Goal: Task Accomplishment & Management: Manage account settings

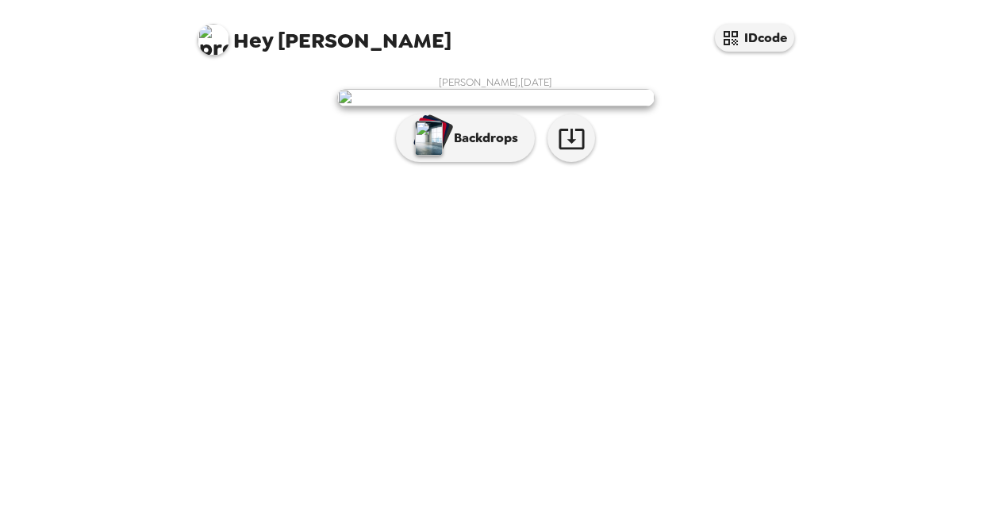
scroll to position [52, 0]
click at [563, 152] on icon "button" at bounding box center [572, 139] width 28 height 28
click at [887, 484] on div "Hey [PERSON_NAME] IDcode [PERSON_NAME] , [DATE] Backdrops" at bounding box center [495, 260] width 991 height 521
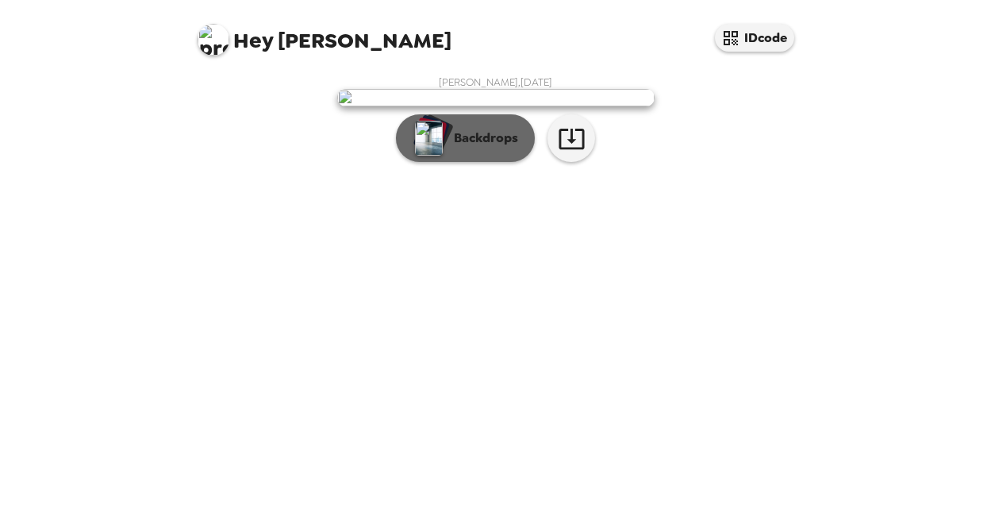
click at [481, 162] on button "Backdrops" at bounding box center [465, 138] width 139 height 48
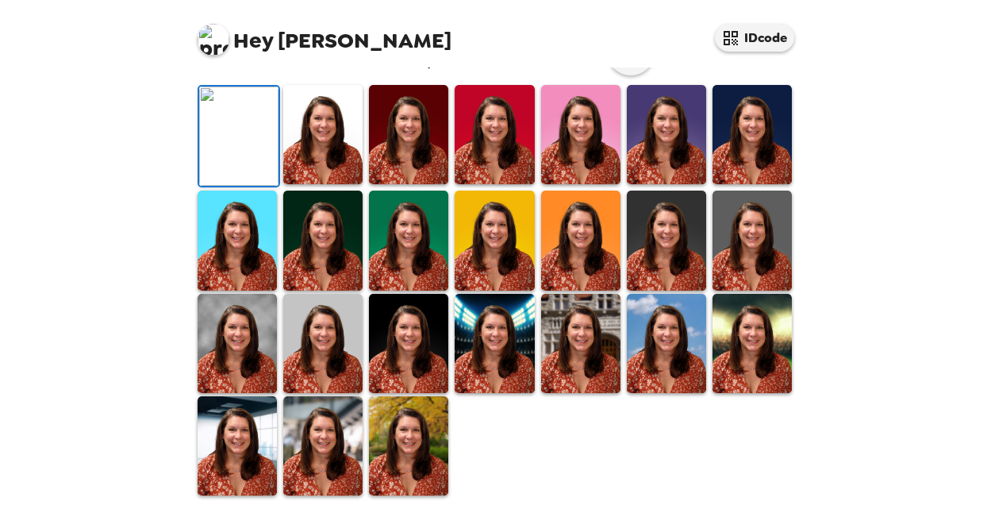
scroll to position [211, 0]
click at [325, 184] on img at bounding box center [322, 134] width 79 height 99
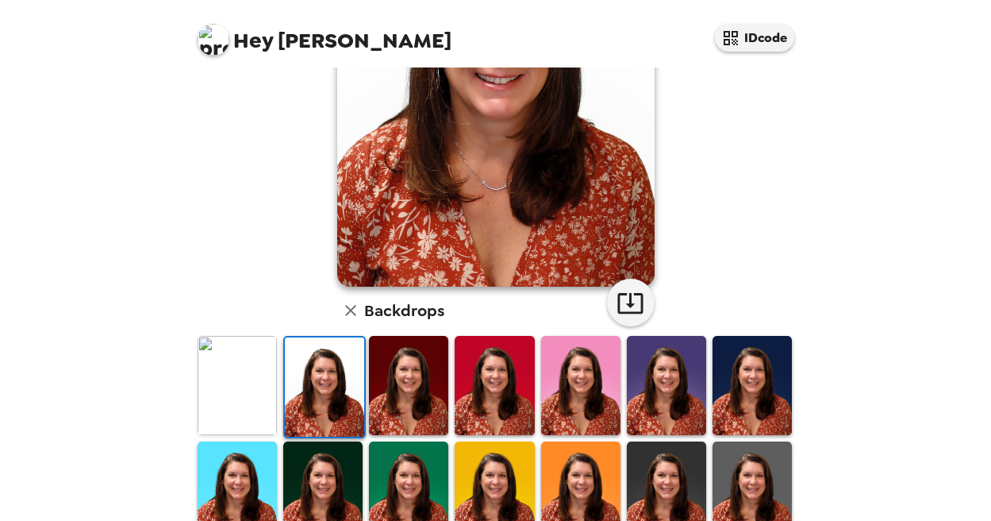
scroll to position [238, 0]
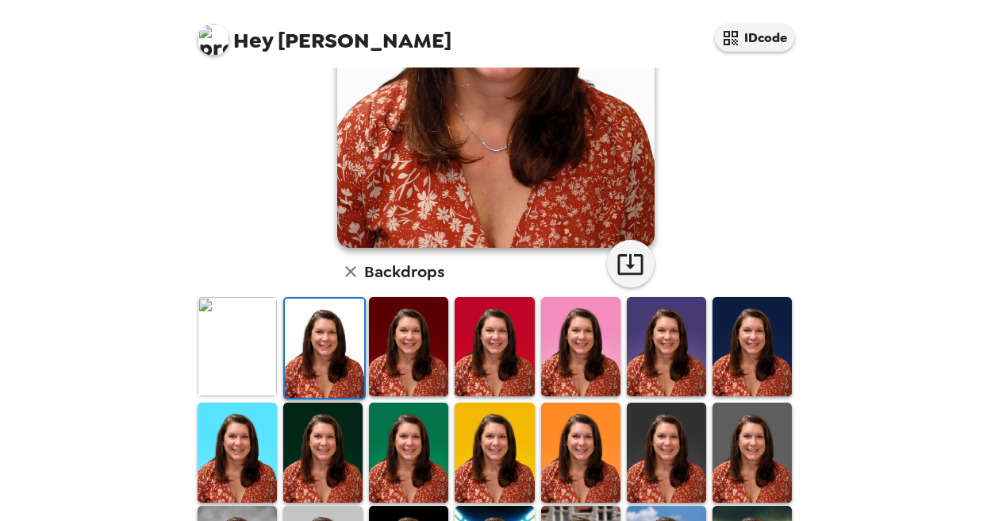
click at [727, 342] on img at bounding box center [752, 346] width 79 height 99
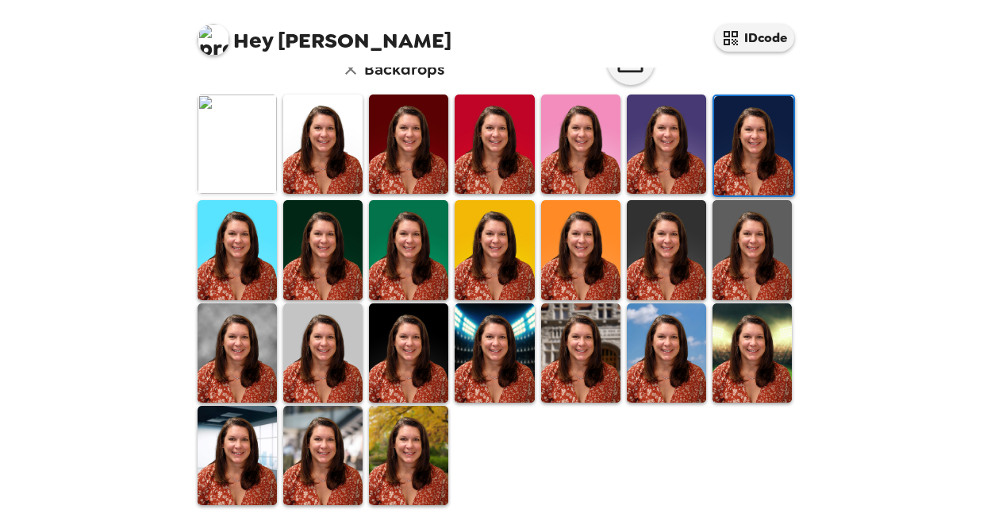
scroll to position [442, 0]
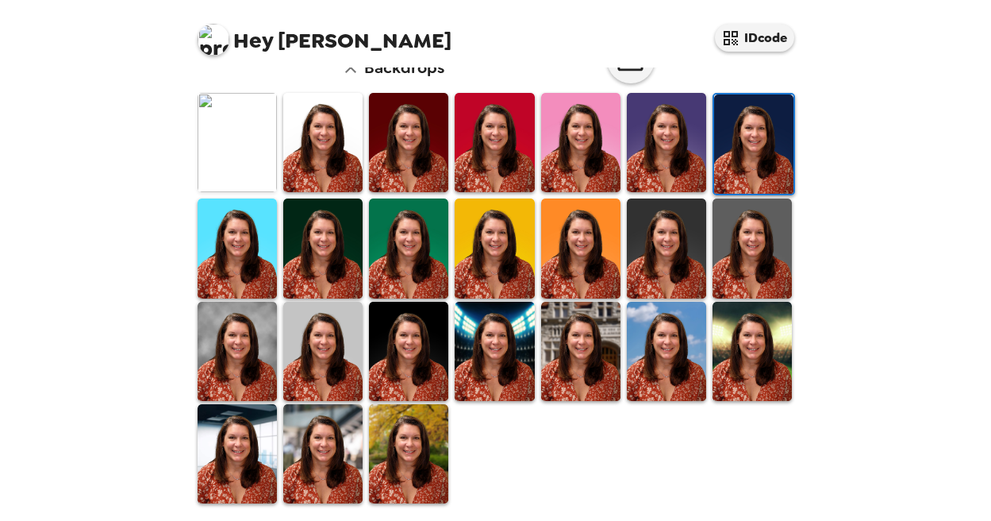
click at [467, 335] on img at bounding box center [494, 351] width 79 height 99
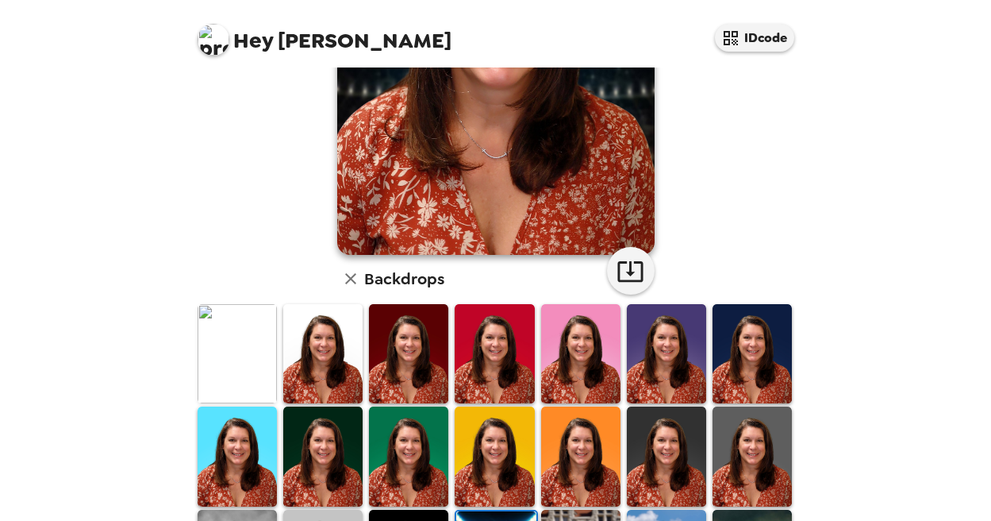
scroll to position [45, 0]
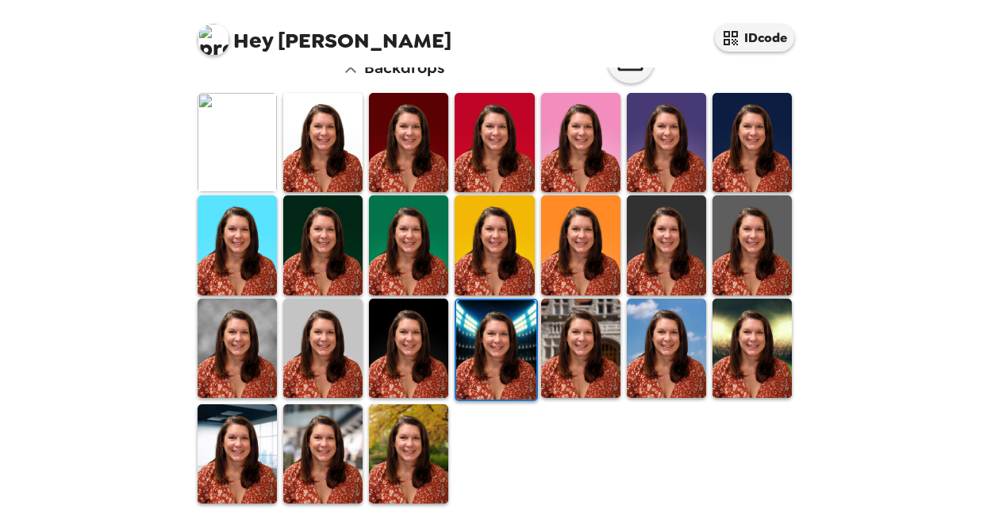
click at [586, 373] on img at bounding box center [580, 347] width 79 height 99
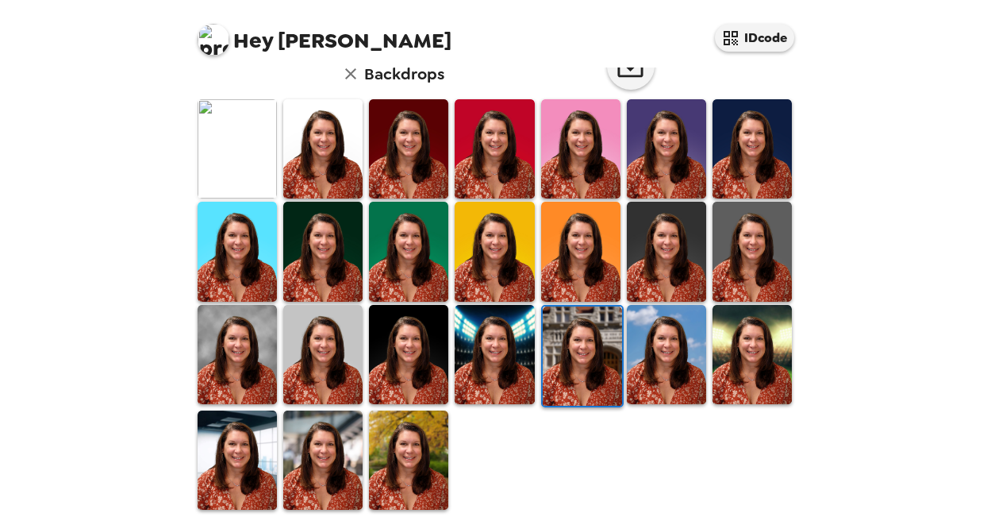
scroll to position [442, 0]
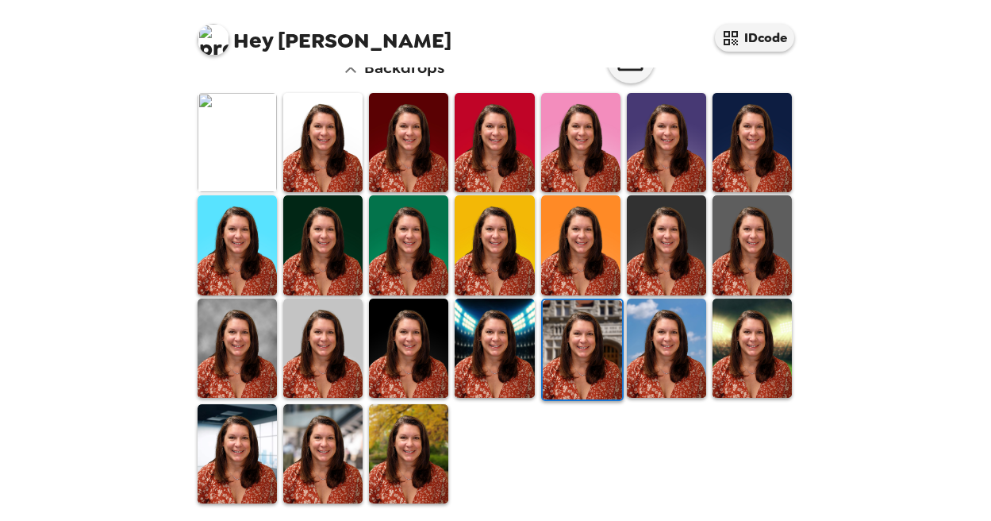
click at [660, 335] on img at bounding box center [666, 347] width 79 height 99
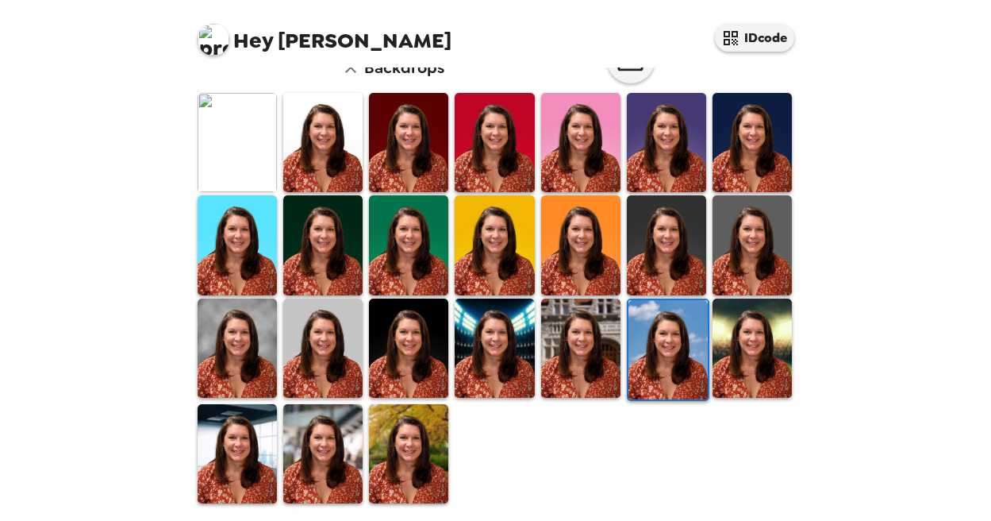
click at [741, 325] on img at bounding box center [752, 347] width 79 height 99
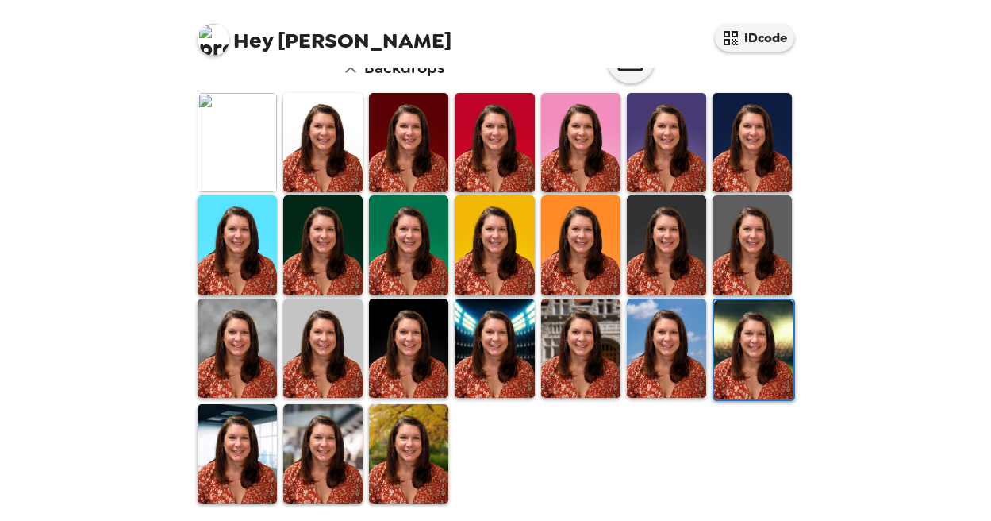
click at [391, 429] on img at bounding box center [408, 453] width 79 height 99
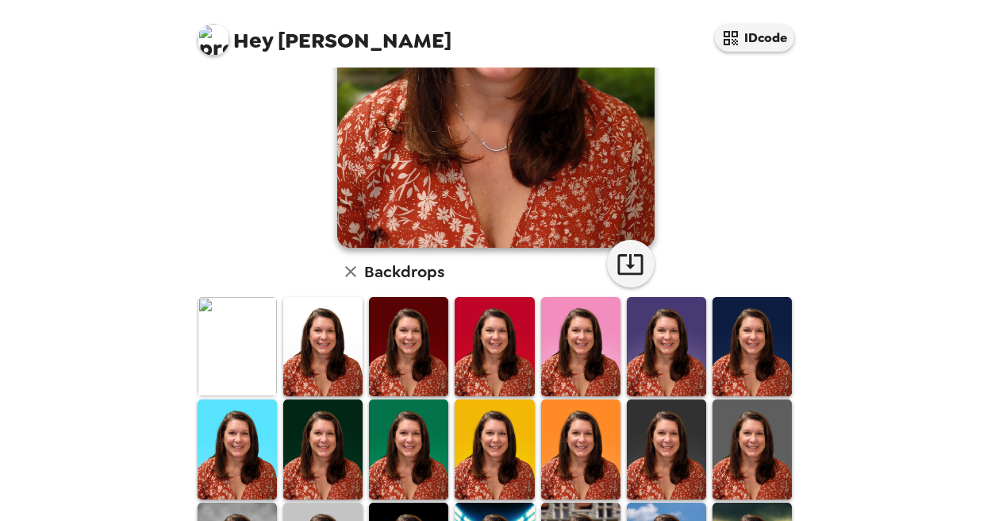
scroll to position [0, 0]
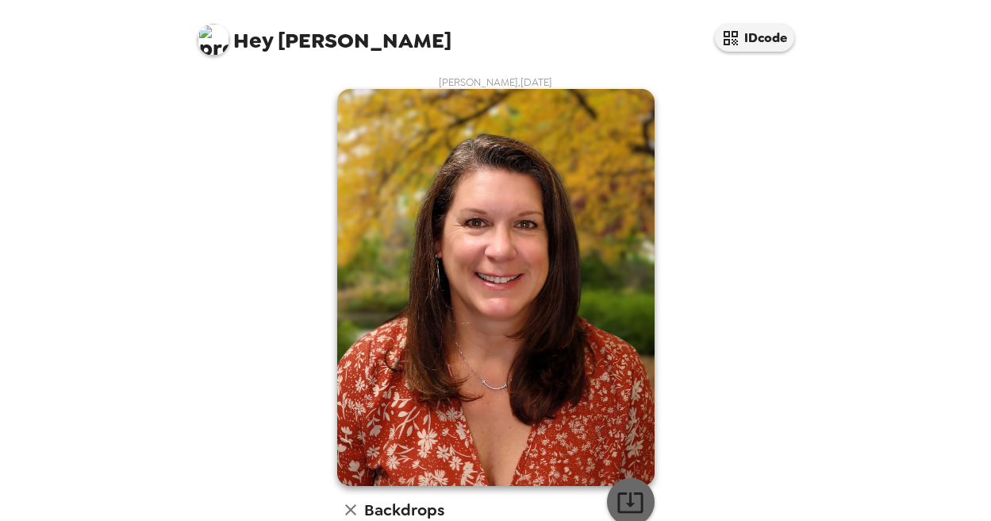
click at [607, 510] on button "button" at bounding box center [631, 502] width 48 height 48
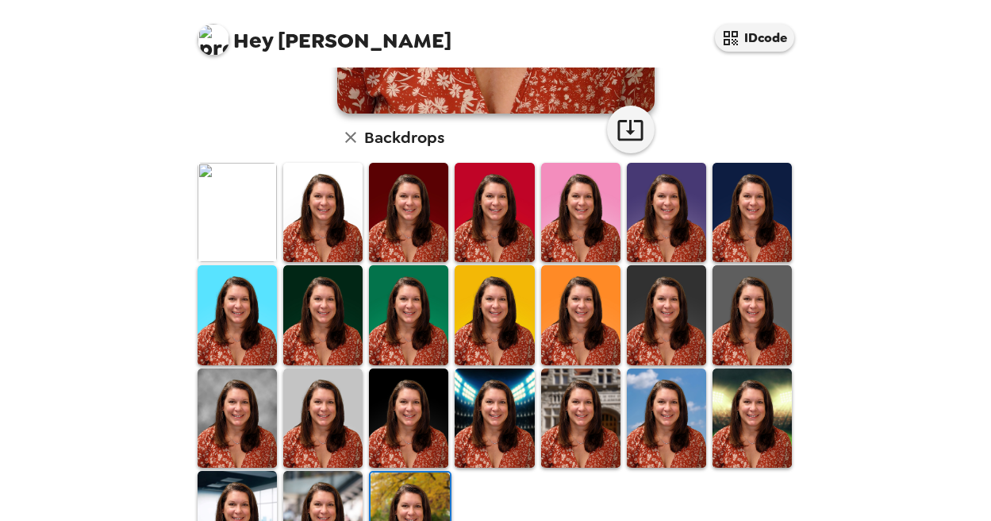
scroll to position [397, 0]
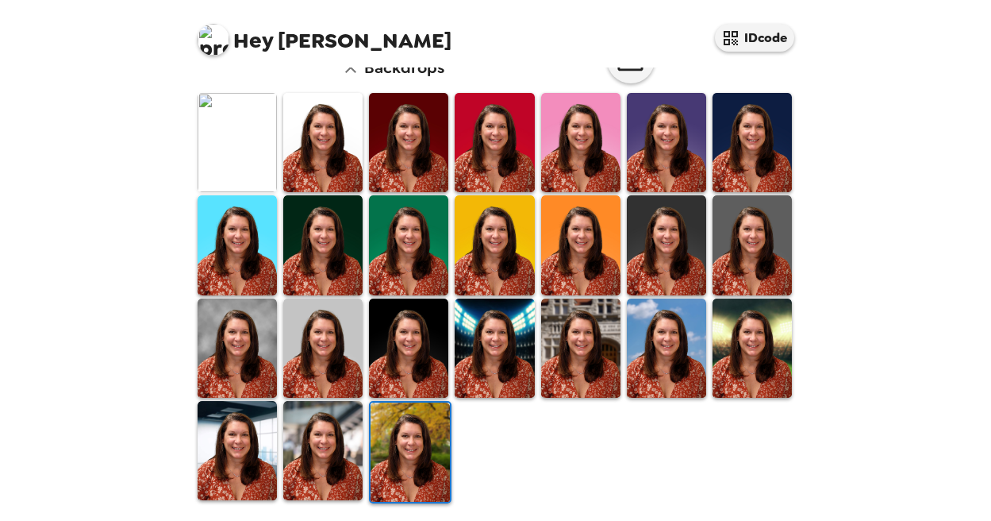
click at [241, 329] on img at bounding box center [237, 347] width 79 height 99
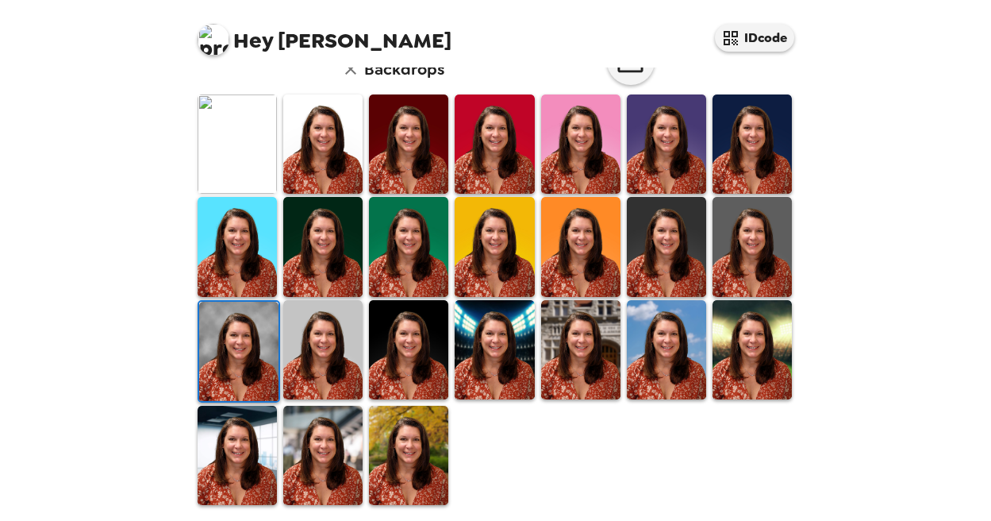
scroll to position [442, 0]
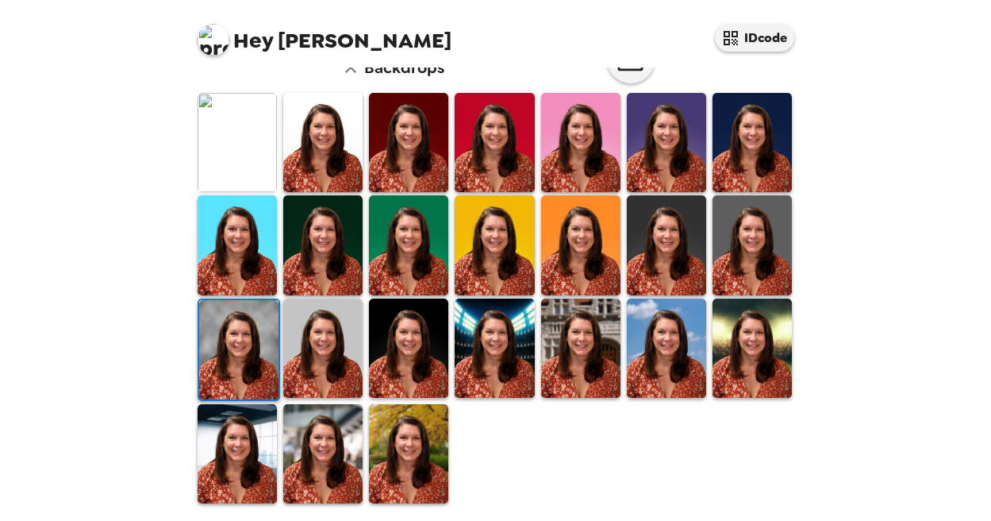
click at [216, 327] on img at bounding box center [238, 349] width 79 height 99
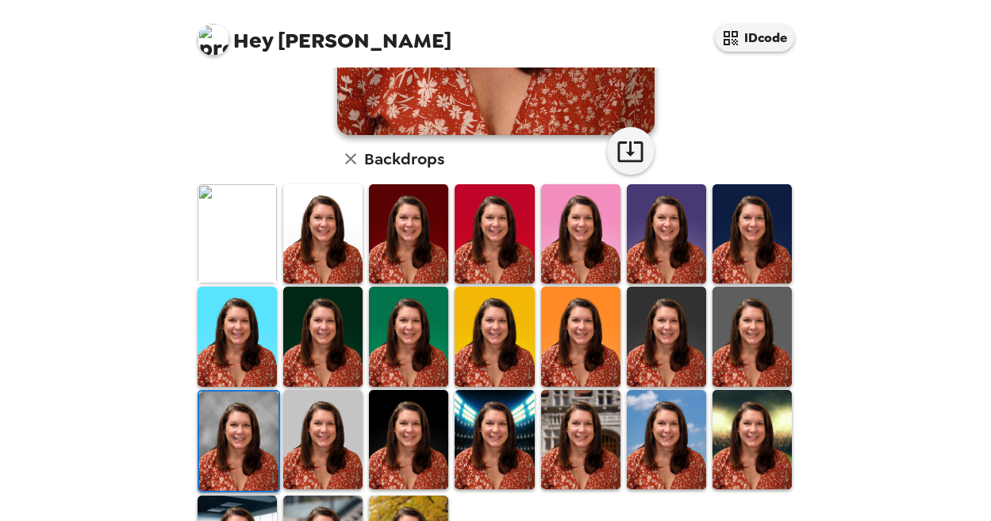
scroll to position [363, 0]
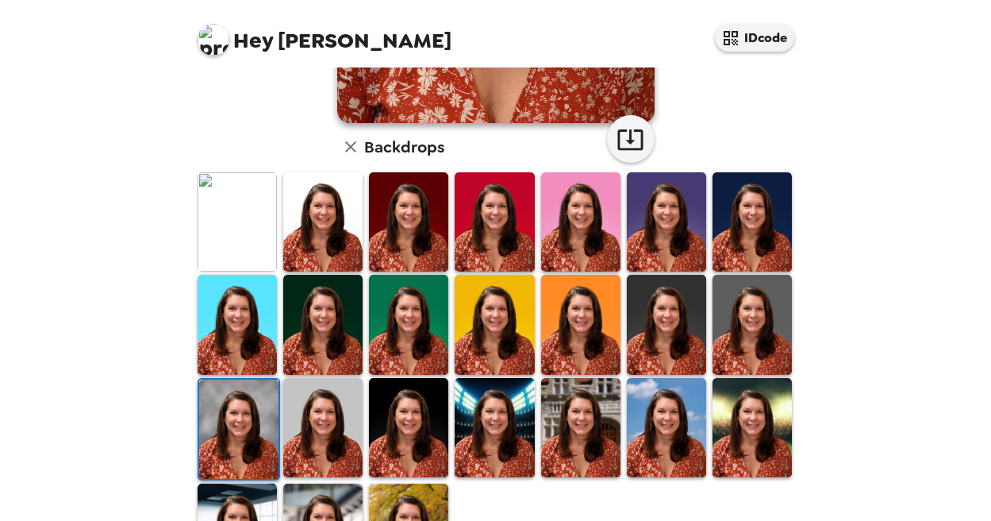
click at [318, 421] on img at bounding box center [322, 427] width 79 height 99
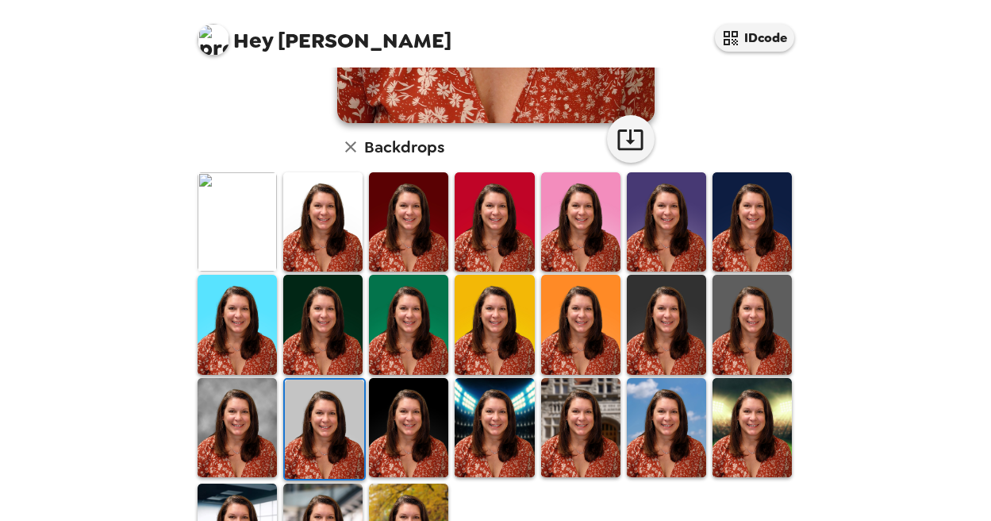
click at [425, 330] on img at bounding box center [408, 324] width 79 height 99
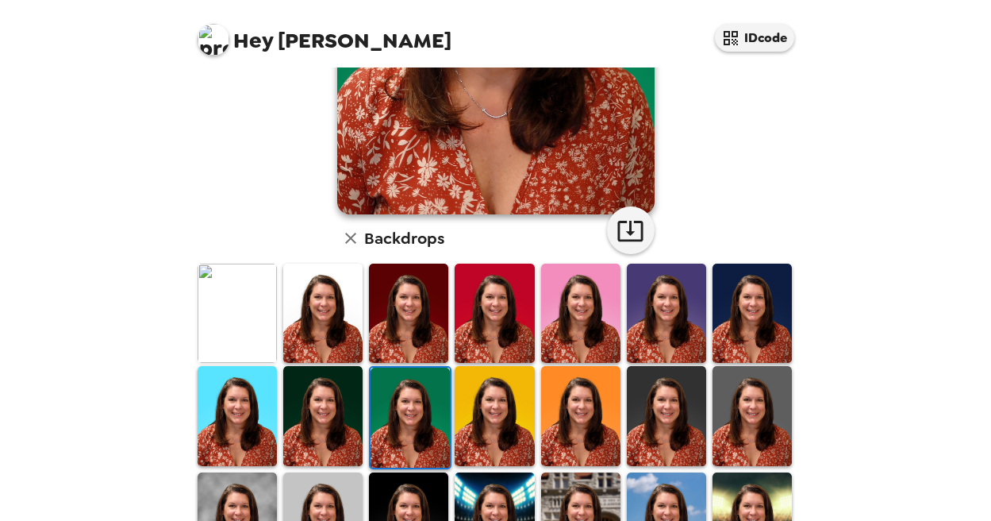
scroll to position [442, 0]
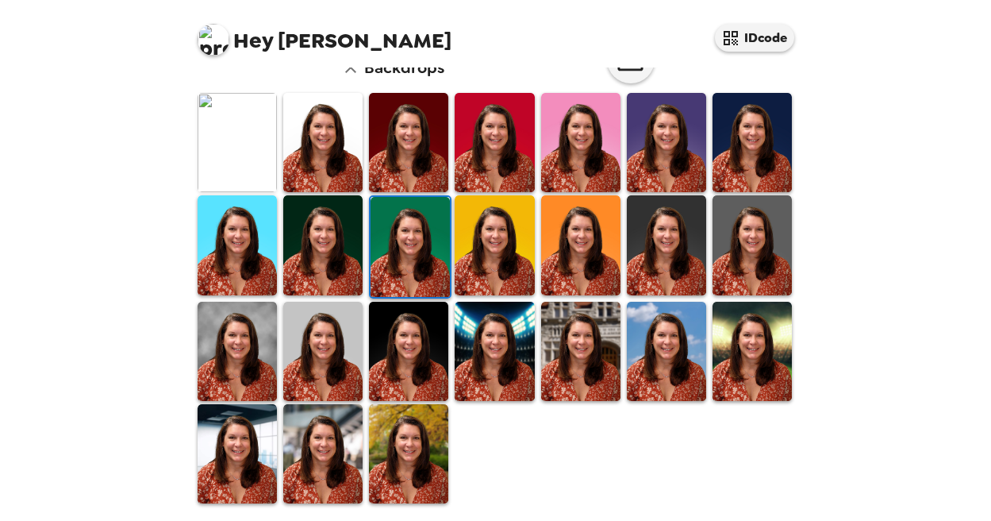
click at [409, 355] on img at bounding box center [408, 351] width 79 height 99
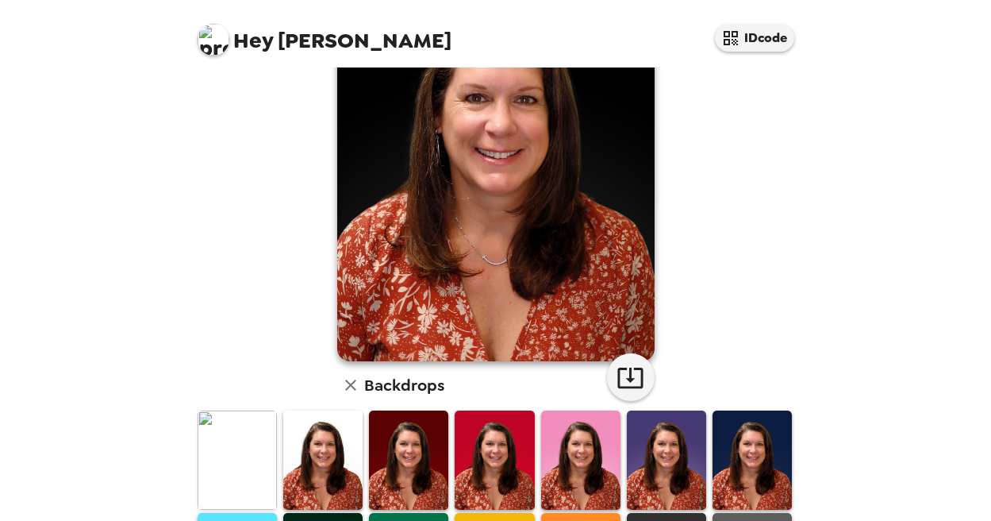
scroll to position [0, 0]
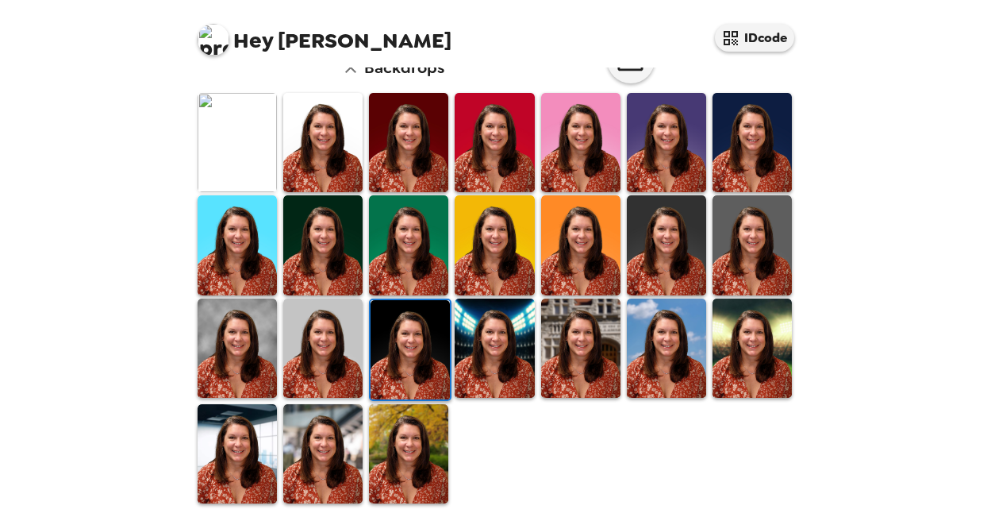
click at [312, 354] on img at bounding box center [322, 347] width 79 height 99
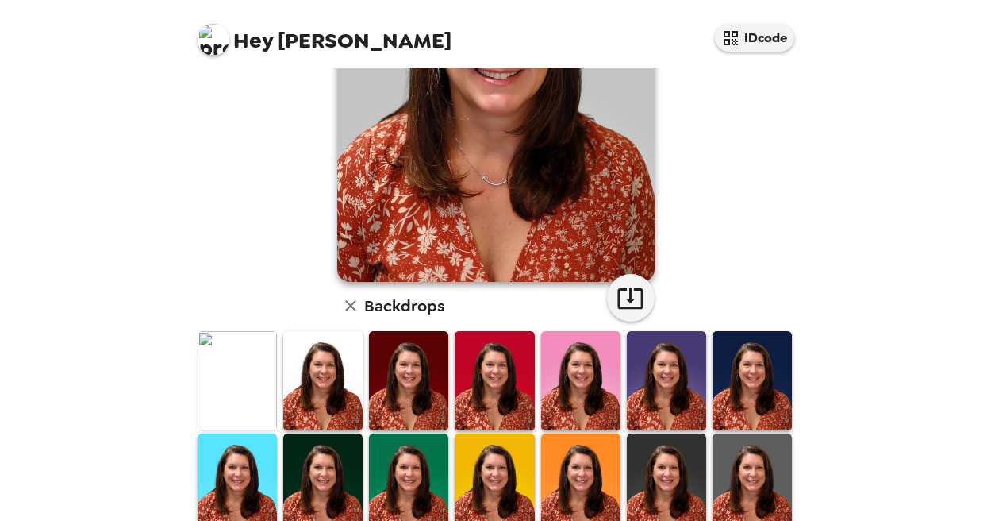
scroll to position [45, 0]
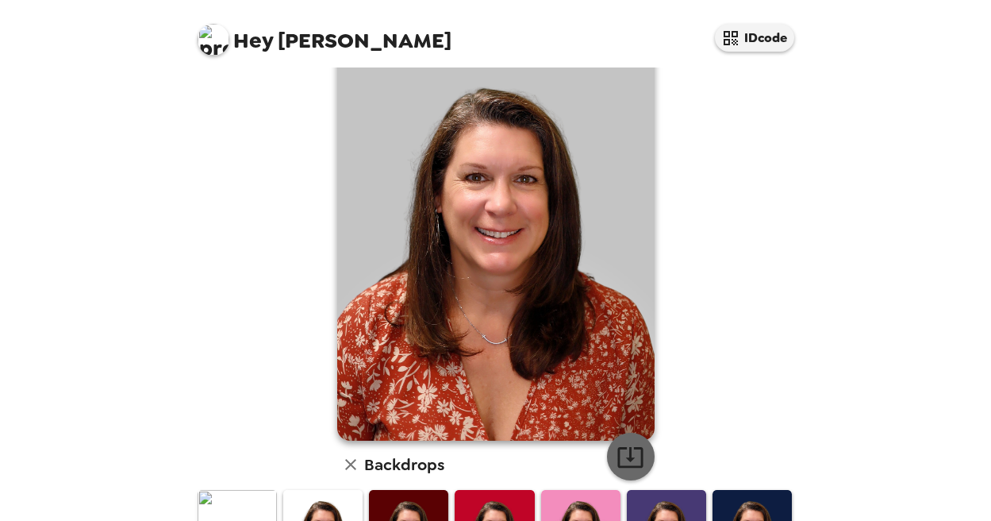
click at [621, 443] on icon "button" at bounding box center [631, 457] width 28 height 28
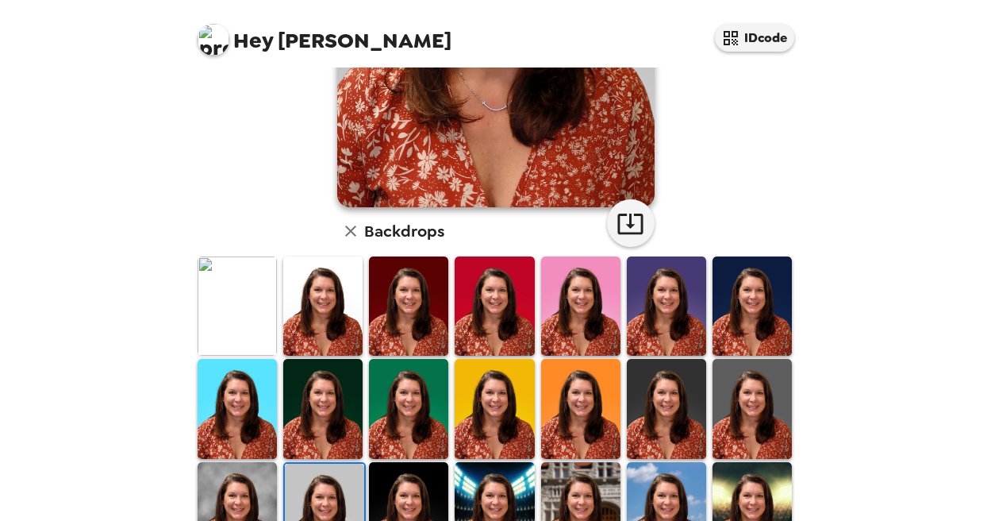
scroll to position [0, 0]
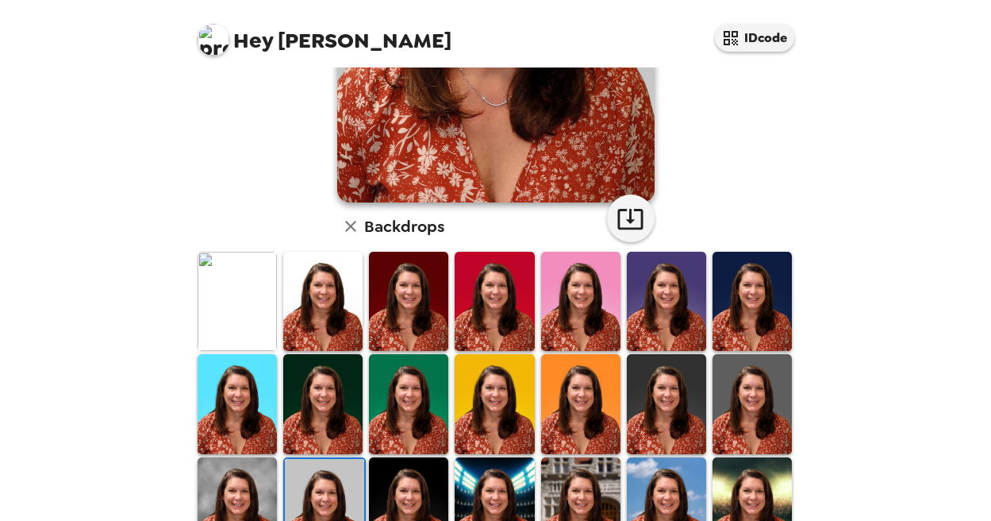
click at [236, 319] on img at bounding box center [237, 301] width 79 height 99
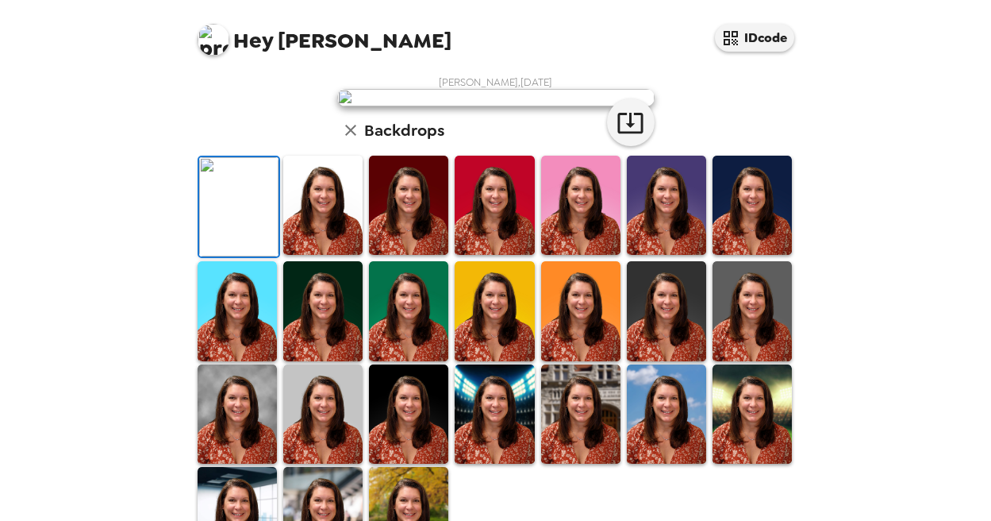
scroll to position [283, 0]
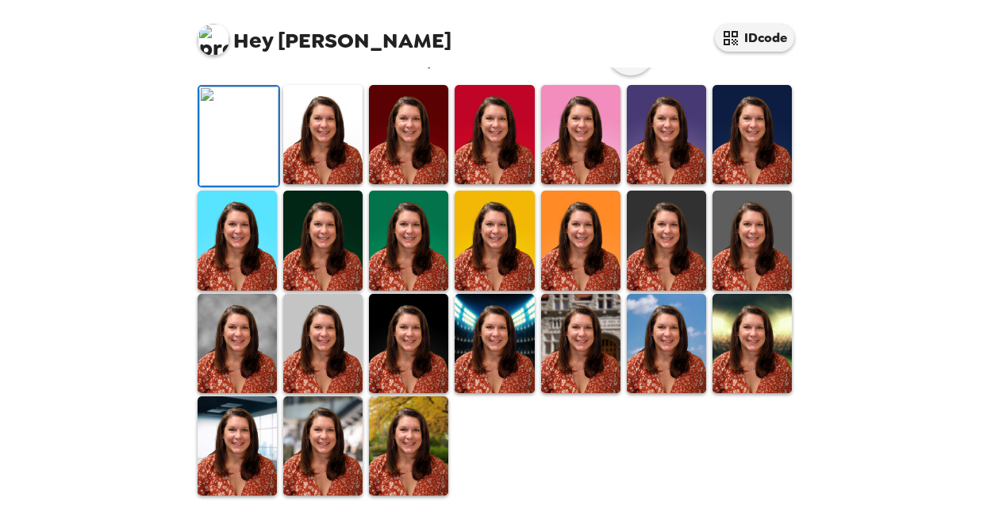
click at [217, 152] on div "[PERSON_NAME] , [DATE] Backdrops" at bounding box center [495, 251] width 603 height 492
